Goal: Transaction & Acquisition: Purchase product/service

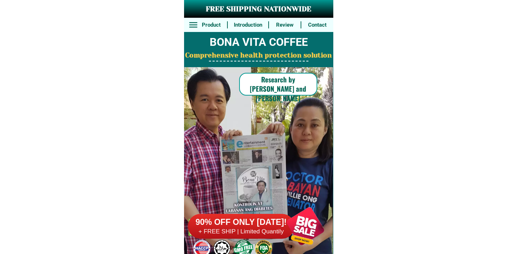
click at [241, 226] on h6 "90% OFF ONLY [DATE]!" at bounding box center [241, 222] width 106 height 11
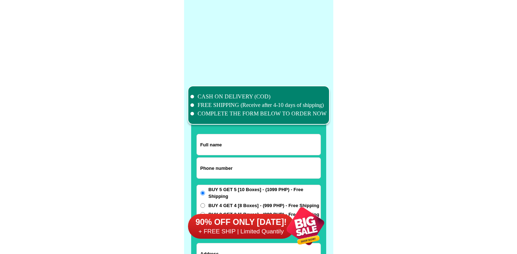
scroll to position [5518, 0]
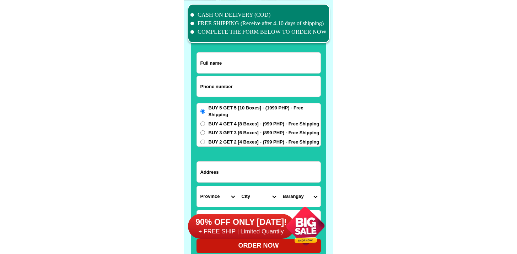
click at [212, 86] on input "Input phone_number" at bounding box center [259, 86] width 124 height 21
paste input "9913344451"
type input "09913344451"
click at [217, 67] on input "Input full_name" at bounding box center [259, 63] width 124 height 21
paste input "Luisa young"
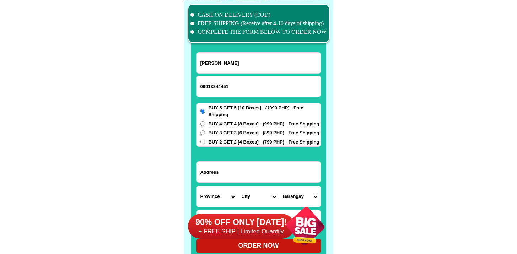
type input "Luisa young"
click at [219, 180] on input "Input address" at bounding box center [259, 172] width 124 height 21
paste input "3331 f magaraullo st brgy 611 bacood sta mesa manila ncr"
type input "3331 f magaraullo st brgy 611 bacood sta mesa manila ncr"
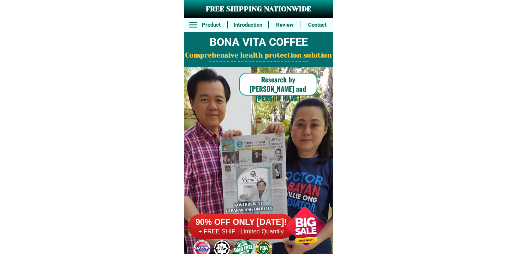
click at [257, 233] on h6 "+ FREE SHIP | Limited Quantily" at bounding box center [241, 232] width 106 height 8
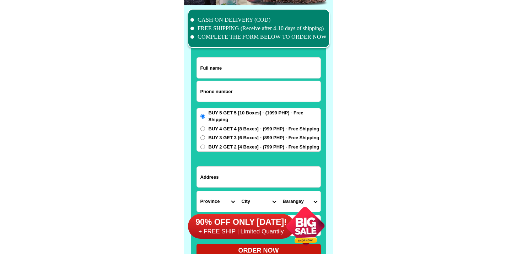
scroll to position [5518, 0]
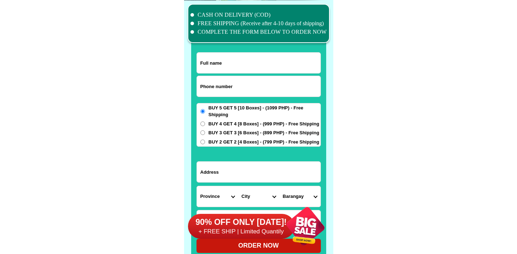
click at [227, 77] on input "Input phone_number" at bounding box center [259, 86] width 124 height 21
paste input "[STREET_ADDRESS]"
click at [222, 88] on input "[STREET_ADDRESS]" at bounding box center [259, 86] width 124 height 21
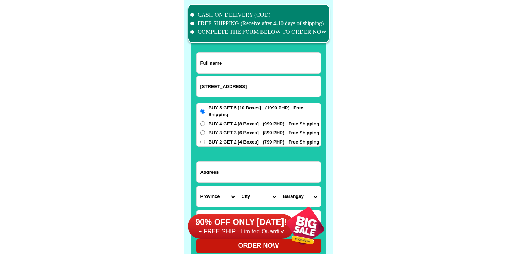
click at [222, 87] on input "3331 f magaraullo st brgy 611 bacood sta mesa manila ncr" at bounding box center [259, 86] width 124 height 21
type input "3331 f magaaullo st brgy 611 bacood sta mesa manila ncr"
click at [253, 80] on input "3331 f magaaullo st brgy 611 bacood sta mesa manila ncr" at bounding box center [259, 86] width 124 height 21
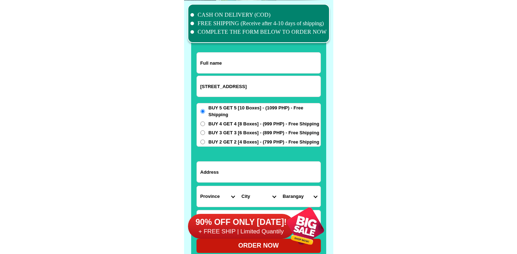
click at [253, 80] on input "3331 f magaaullo st brgy 611 bacood sta mesa manila ncr" at bounding box center [259, 86] width 124 height 21
click at [231, 90] on input "Input phone_number" at bounding box center [259, 86] width 124 height 21
paste input "9660778884"
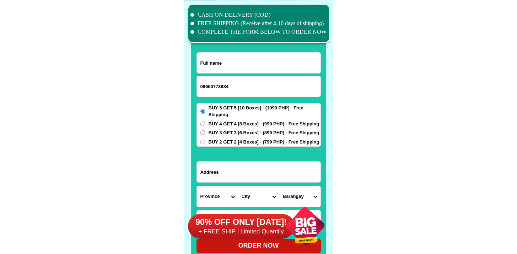
type input "09660778884"
click at [208, 73] on div at bounding box center [258, 62] width 124 height 21
click at [211, 67] on input "Input full_name" at bounding box center [259, 63] width 124 height 21
paste input "Anaclita oblenda"
type input "Anaclita oblenda"
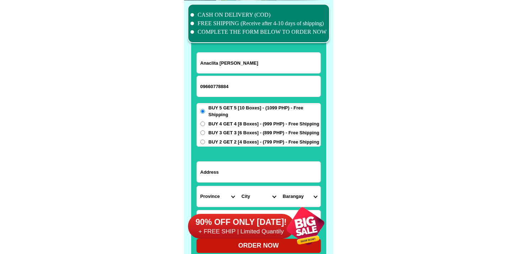
click at [221, 121] on span "BUY 4 GET 4 [8 Boxes] - (999 PHP) - Free Shipping" at bounding box center [263, 123] width 111 height 7
click at [205, 121] on input "BUY 4 GET 4 [8 Boxes] - (999 PHP) - Free Shipping" at bounding box center [202, 123] width 5 height 5
radio input "true"
click at [226, 165] on input "Input address" at bounding box center [259, 172] width 124 height 21
paste input "Purok san juan sta. Felomina"
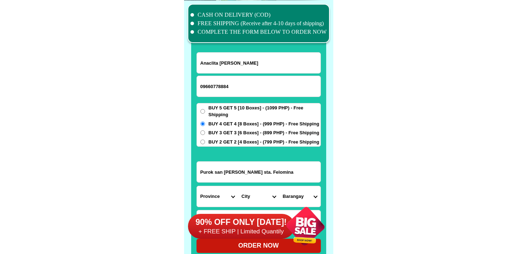
click at [227, 167] on input "Purok san juan sta. Felomina" at bounding box center [259, 172] width 124 height 21
type input "Purok san juan sta. Felomina"
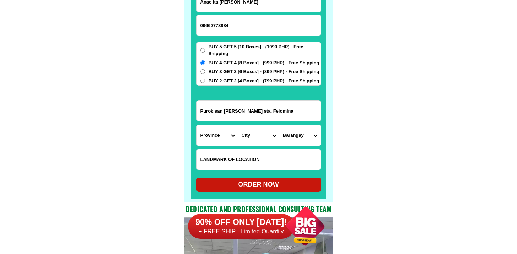
scroll to position [5614, 0]
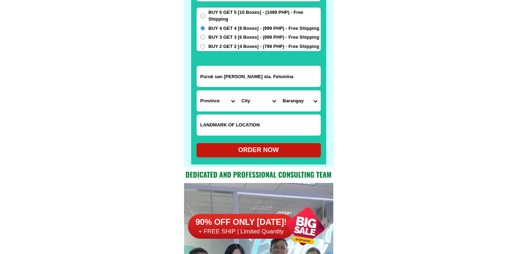
click at [240, 124] on input "Input LANDMARKOFLOCATION" at bounding box center [259, 125] width 124 height 21
paste input "High way sea lave"
type input "High way sea lave"
click at [210, 103] on select "Province [GEOGRAPHIC_DATA] [GEOGRAPHIC_DATA] [GEOGRAPHIC_DATA] [GEOGRAPHIC_DATA…" at bounding box center [217, 101] width 41 height 21
select select "63_691"
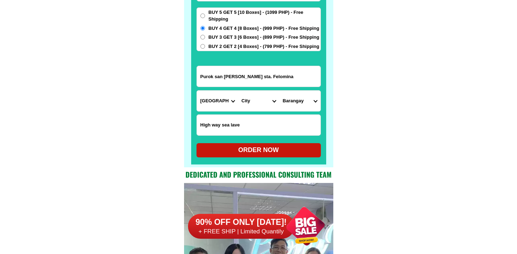
click at [197, 91] on select "Province [GEOGRAPHIC_DATA] [GEOGRAPHIC_DATA] [GEOGRAPHIC_DATA] [GEOGRAPHIC_DATA…" at bounding box center [217, 101] width 41 height 21
click at [252, 111] on form "Anaclita oblenda 09660778884 ORDER NOW Purok san juan sta. Felomina Province Ab…" at bounding box center [258, 57] width 124 height 201
click at [253, 107] on select "City Bacolod Baloi Baroy Iligan-city Kauswagan Kolambugan Lala Lanao-del-norte-…" at bounding box center [258, 101] width 41 height 21
select select "63_6916361"
click at [238, 91] on select "City Bacolod Baloi Baroy Iligan-city Kauswagan Kolambugan Lala Lanao-del-norte-…" at bounding box center [258, 101] width 41 height 21
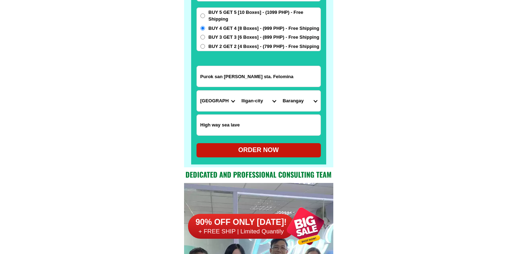
click at [294, 103] on select "Barangay Abuno Acmac Bagong silang Bonbonon Bunawan Buru-un Dalipuga Del carmen…" at bounding box center [299, 101] width 41 height 21
select select "63_69163614989"
click at [279, 91] on select "Barangay Abuno Acmac Bagong silang Bonbonon Bunawan Buru-un Dalipuga Del carmen…" at bounding box center [299, 101] width 41 height 21
click at [234, 154] on div "ORDER NOW" at bounding box center [258, 150] width 124 height 10
radio input "true"
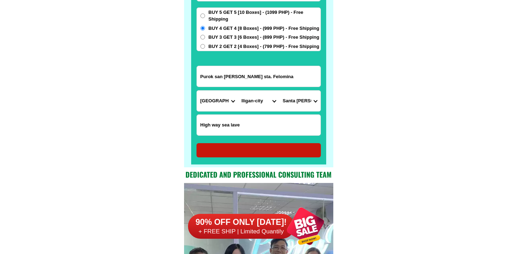
radio input "true"
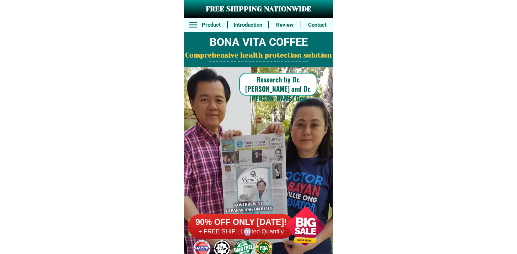
click at [248, 229] on h6 "+ FREE SHIP | Limited Quantily" at bounding box center [241, 232] width 106 height 8
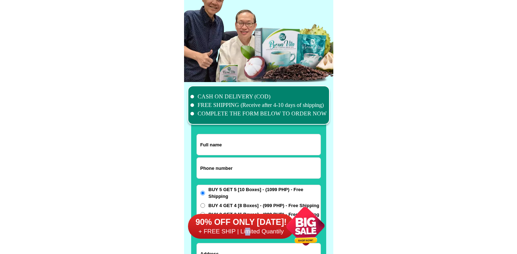
scroll to position [5518, 0]
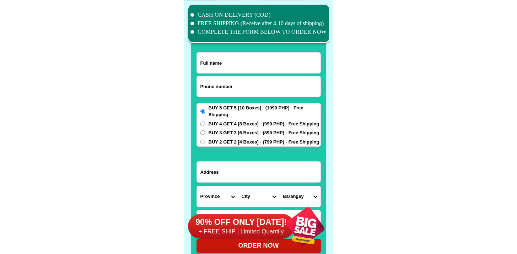
click at [229, 87] on input "Input phone_number" at bounding box center [259, 86] width 124 height 21
paste input "9278995964"
click at [201, 86] on input "9278995964" at bounding box center [259, 86] width 124 height 21
type input "09278995964"
click at [214, 65] on input "Input full_name" at bounding box center [259, 63] width 124 height 21
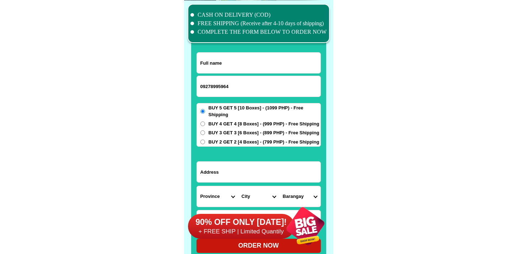
paste input "Dulcesimo Pongan"
type input "Dulcesimo Pongan"
click at [225, 165] on form "[GEOGRAPHIC_DATA] 09278995964 ORDER NOW Province [GEOGRAPHIC_DATA] [GEOGRAPHIC_…" at bounding box center [258, 152] width 124 height 201
click at [224, 147] on form "[GEOGRAPHIC_DATA] 09278995964 ORDER NOW Province [GEOGRAPHIC_DATA] [GEOGRAPHIC_…" at bounding box center [258, 152] width 124 height 201
click at [226, 142] on span "BUY 2 GET 2 [4 Boxes] - (799 PHP) - Free Shipping" at bounding box center [263, 141] width 111 height 7
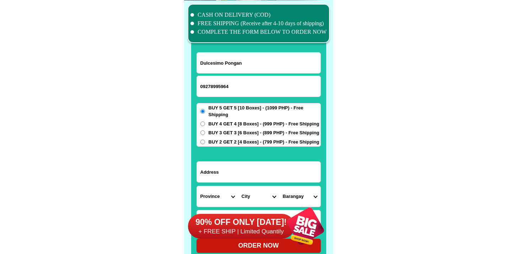
click at [205, 142] on input "BUY 2 GET 2 [4 Boxes] - (799 PHP) - Free Shipping" at bounding box center [202, 142] width 5 height 5
radio input "true"
click at [226, 182] on div at bounding box center [258, 171] width 124 height 21
click at [228, 177] on input "Input address" at bounding box center [259, 172] width 124 height 21
paste input "Near [GEOGRAPHIC_DATA][PERSON_NAME]"
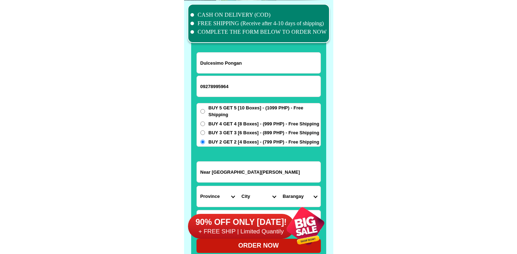
scroll to position [5629, 0]
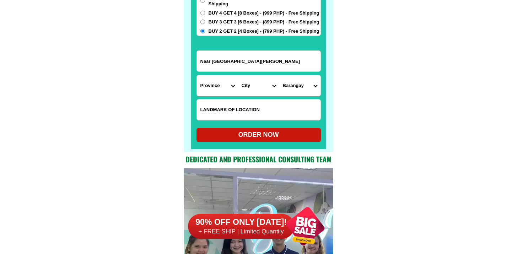
type input "Near [GEOGRAPHIC_DATA][PERSON_NAME]"
click at [234, 115] on input "Input LANDMARKOFLOCATION" at bounding box center [259, 109] width 124 height 21
paste input "Near [GEOGRAPHIC_DATA][PERSON_NAME]"
type input "Near [GEOGRAPHIC_DATA][PERSON_NAME]"
click at [225, 91] on select "Province [GEOGRAPHIC_DATA] [GEOGRAPHIC_DATA] [GEOGRAPHIC_DATA] [GEOGRAPHIC_DATA…" at bounding box center [217, 85] width 41 height 21
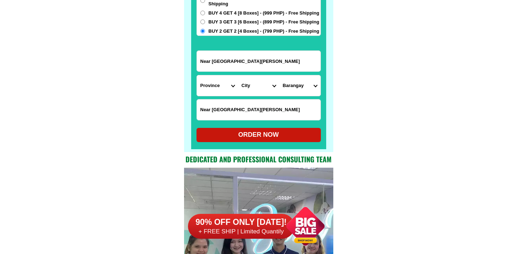
select select "63_199"
click at [197, 75] on select "Province [GEOGRAPHIC_DATA] [GEOGRAPHIC_DATA] [GEOGRAPHIC_DATA] [GEOGRAPHIC_DATA…" at bounding box center [217, 85] width 41 height 21
click at [250, 86] on select "City [GEOGRAPHIC_DATA] [GEOGRAPHIC_DATA] [GEOGRAPHIC_DATA] [GEOGRAPHIC_DATA] [G…" at bounding box center [258, 85] width 41 height 21
select select "63_1999405"
click at [238, 75] on select "City [GEOGRAPHIC_DATA] [GEOGRAPHIC_DATA] [GEOGRAPHIC_DATA] [GEOGRAPHIC_DATA] [G…" at bounding box center [258, 85] width 41 height 21
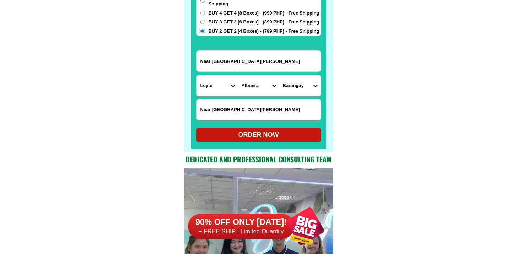
click at [292, 87] on select "Barangay [PERSON_NAME] Benolho Cambalading Damula-an [PERSON_NAME] (kangkuirina…" at bounding box center [299, 85] width 41 height 21
select select "63_19994051360"
click at [279, 75] on select "Barangay [PERSON_NAME] Benolho Cambalading Damula-an [PERSON_NAME] (kangkuirina…" at bounding box center [299, 85] width 41 height 21
click at [231, 52] on input "Near [GEOGRAPHIC_DATA][PERSON_NAME]" at bounding box center [259, 61] width 124 height 21
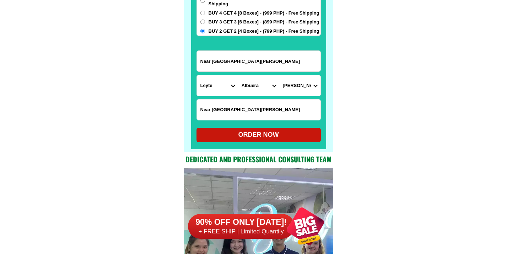
click at [231, 52] on input "Near [GEOGRAPHIC_DATA][PERSON_NAME]" at bounding box center [259, 61] width 124 height 21
paste input "[PERSON_NAME]"
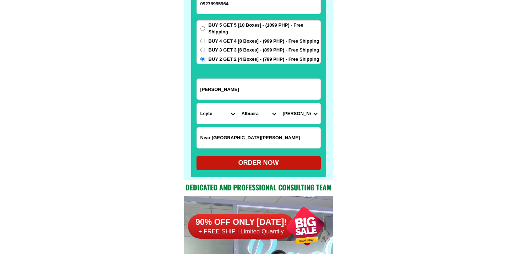
scroll to position [5601, 0]
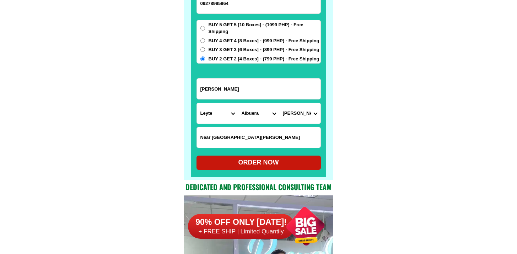
type input "[PERSON_NAME]"
click at [227, 160] on div "ORDER NOW" at bounding box center [258, 163] width 124 height 10
type input "Near [GEOGRAPHIC_DATA][PERSON_NAME]"
radio input "true"
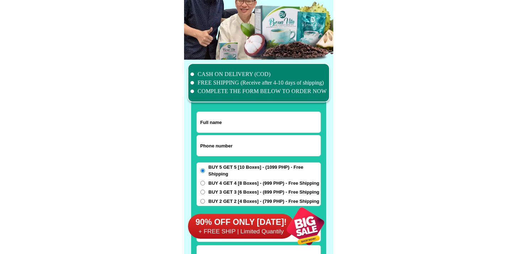
scroll to position [5518, 0]
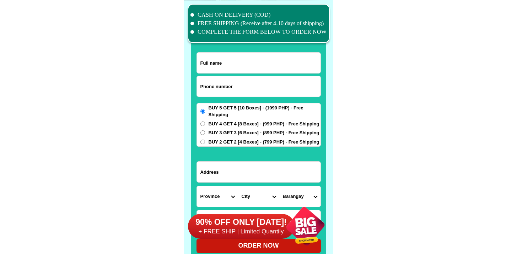
click at [232, 84] on input "Input phone_number" at bounding box center [259, 86] width 124 height 21
paste input "9952649422"
type input "09952649422"
click at [229, 57] on input "Input full_name" at bounding box center [259, 63] width 124 height 21
paste input "Juanita Dela Cruz"
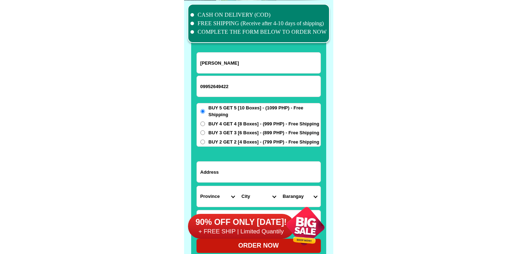
type input "Juanita Dela Cruz"
click at [220, 138] on span "BUY 2 GET 2 [4 Boxes] - (799 PHP) - Free Shipping" at bounding box center [263, 141] width 111 height 7
click at [205, 140] on input "BUY 2 GET 2 [4 Boxes] - (799 PHP) - Free Shipping" at bounding box center [202, 142] width 5 height 5
radio input "true"
click at [220, 166] on input "Input address" at bounding box center [259, 172] width 124 height 21
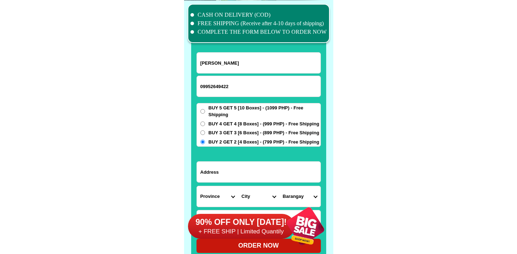
paste input "Camp Vicenti Lim MOaayapa Calamba CityLaguna"
type input "Camp Vicenti Lim MOaayapa Calamba CityLaguna"
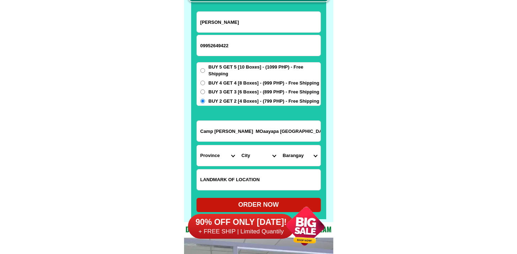
scroll to position [5560, 0]
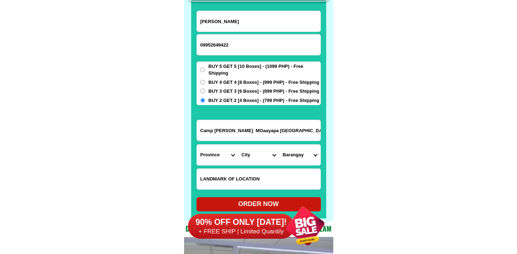
click at [257, 188] on input "Input LANDMARKOFLOCATION" at bounding box center [259, 179] width 124 height 21
paste input "IMayapa Calamba City Imoll"
type input "IMayapa Calamba City Imoll"
click at [217, 159] on select "Province [GEOGRAPHIC_DATA] [GEOGRAPHIC_DATA] [GEOGRAPHIC_DATA] [GEOGRAPHIC_DATA…" at bounding box center [217, 154] width 41 height 21
select select "63_904"
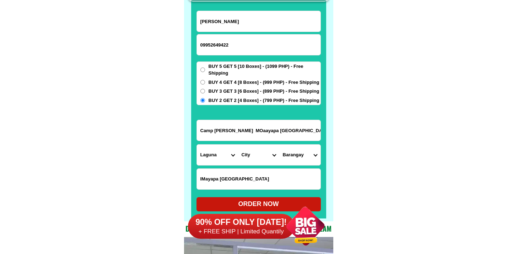
click at [197, 144] on select "Province [GEOGRAPHIC_DATA] [GEOGRAPHIC_DATA] [GEOGRAPHIC_DATA] [GEOGRAPHIC_DATA…" at bounding box center [217, 154] width 41 height 21
click at [251, 152] on select "City Alaminos Bay Binan-city Cabuyao Calamba-city Calauan Cavinti Famy Laguna-k…" at bounding box center [258, 154] width 41 height 21
select select "63_9049493"
click at [238, 144] on select "City Alaminos Bay Binan-city Cabuyao Calamba-city Calauan Cavinti Famy Laguna-k…" at bounding box center [258, 154] width 41 height 21
click at [296, 155] on select "Barangay Bagong kalsada Banadero Banlic Barandal Barangay 1 (pob.) Barangay 2 (…" at bounding box center [299, 154] width 41 height 21
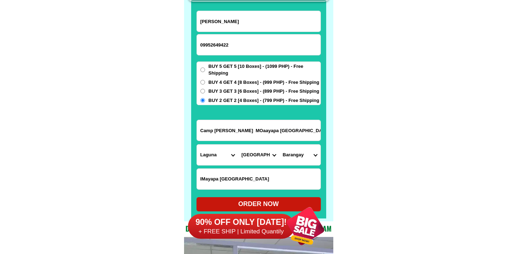
click at [220, 133] on input "Camp Vicenti Lim MOaayapa Calamba CityLaguna" at bounding box center [259, 130] width 124 height 21
click at [313, 171] on input "IMayapa Calamba City Imoll" at bounding box center [259, 179] width 124 height 21
click at [305, 158] on select "Barangay Bagong kalsada Banadero Banlic Barandal Barangay 1 (pob.) Barangay 2 (…" at bounding box center [299, 154] width 41 height 21
select select "63_90494936937"
click at [279, 144] on select "Barangay Bagong kalsada Banadero Banlic Barandal Barangay 1 (pob.) Barangay 2 (…" at bounding box center [299, 154] width 41 height 21
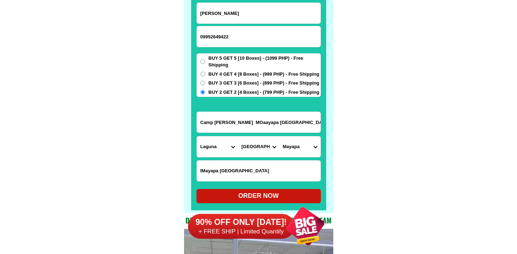
scroll to position [5579, 0]
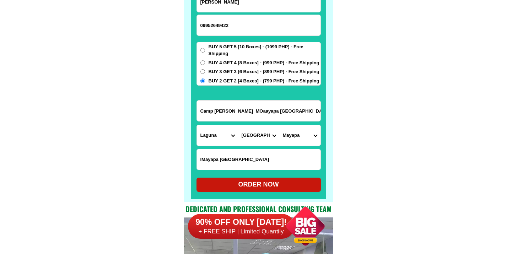
click at [249, 181] on div "ORDER NOW" at bounding box center [258, 185] width 124 height 10
radio input "true"
